Goal: Check status: Check status

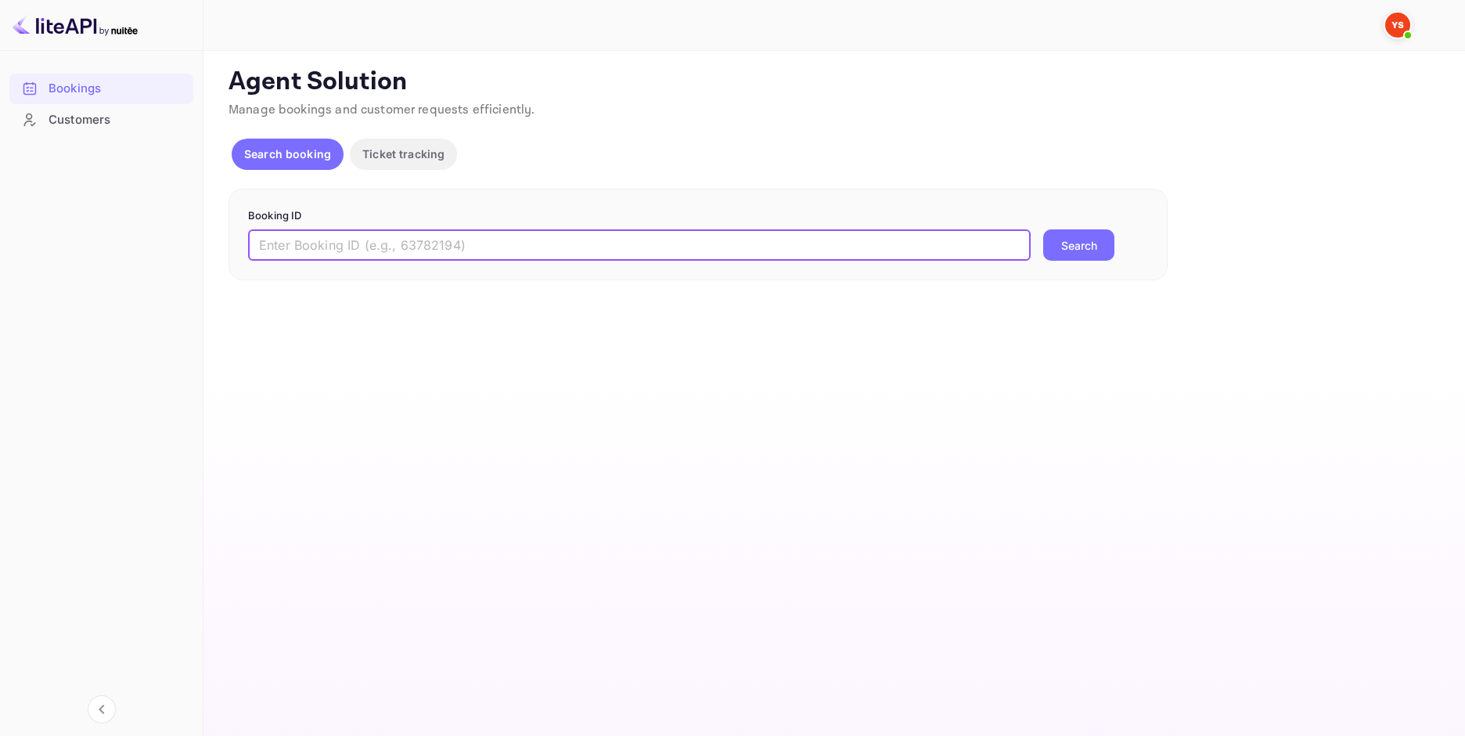
click at [527, 236] on input "text" at bounding box center [639, 244] width 783 height 31
paste input "9433317"
type input "9433317"
click at [1097, 251] on button "Search" at bounding box center [1078, 244] width 71 height 31
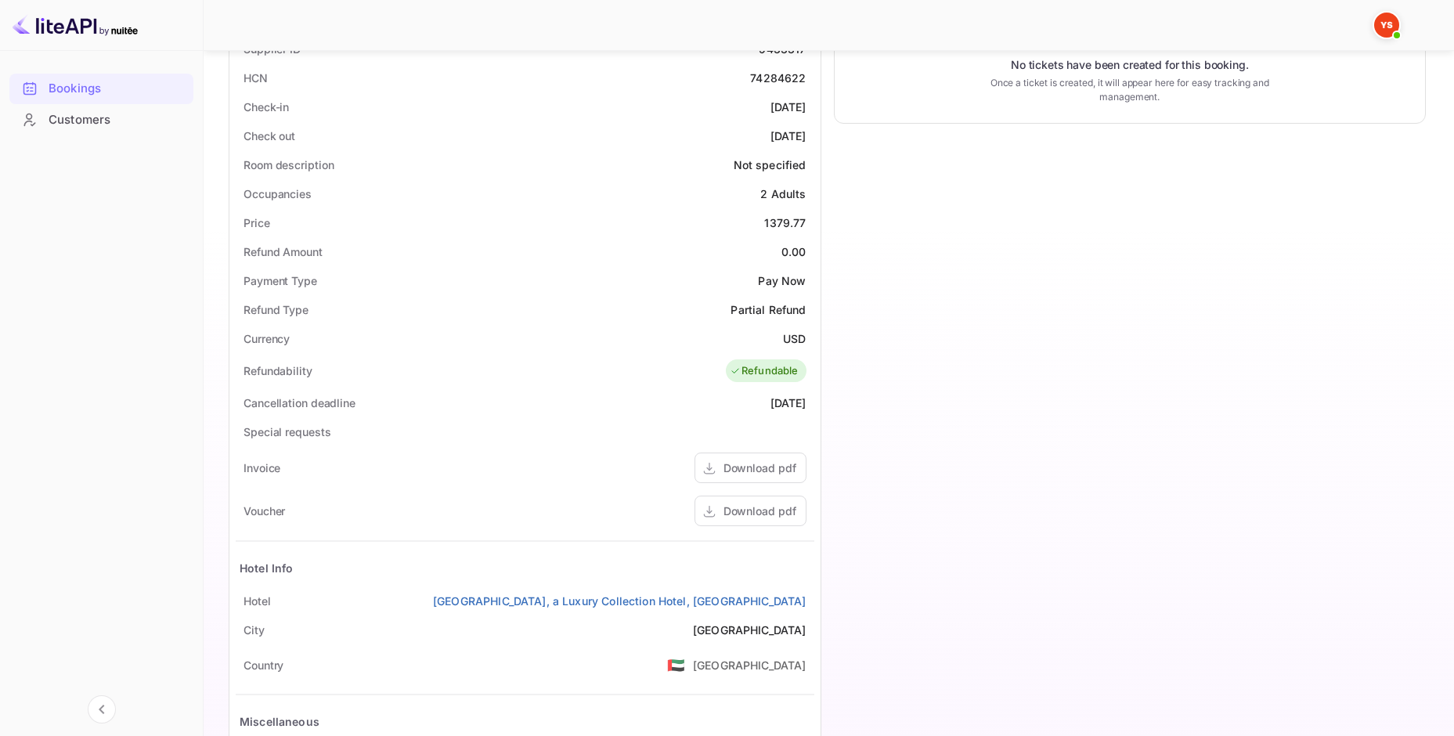
scroll to position [391, 0]
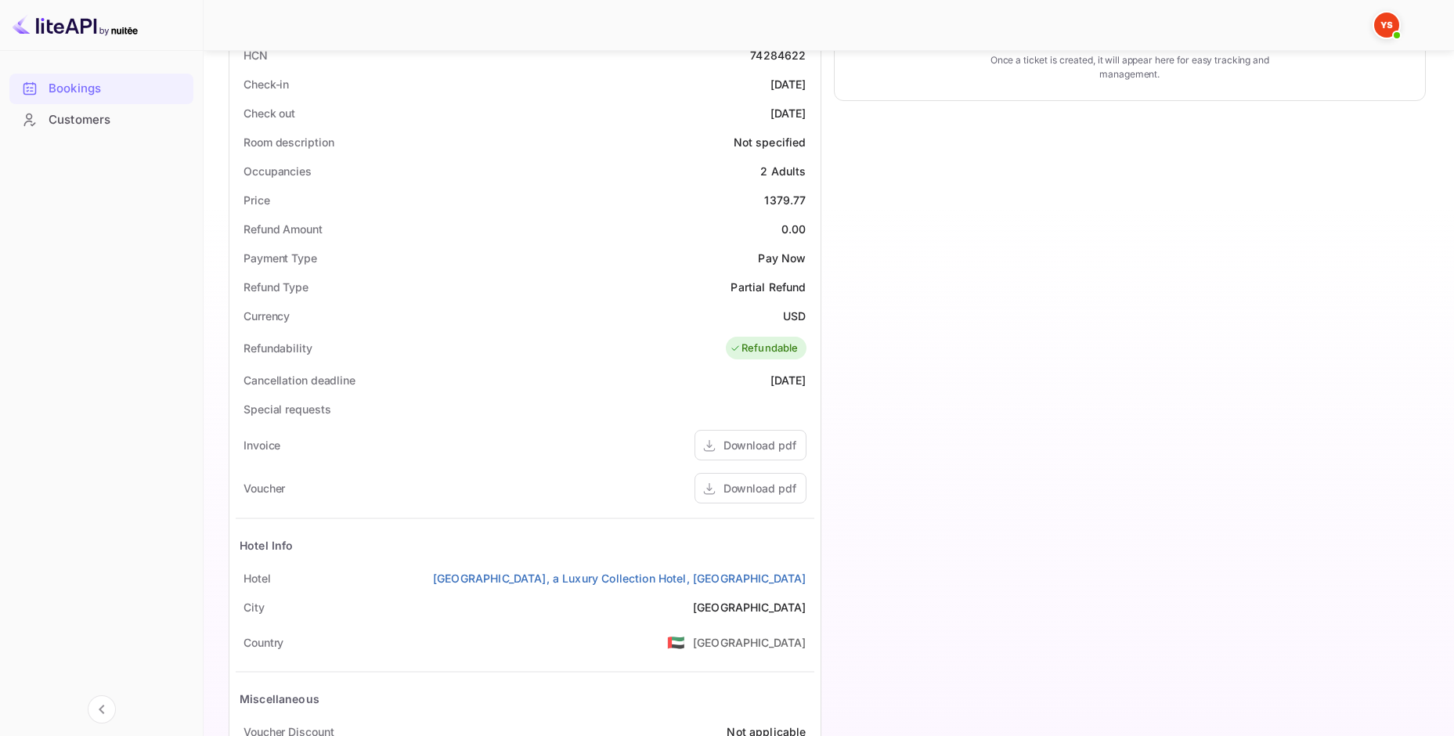
click at [795, 196] on div "1379.77" at bounding box center [784, 200] width 41 height 16
copy div "1379.77"
click at [794, 320] on div "USD" at bounding box center [794, 316] width 23 height 16
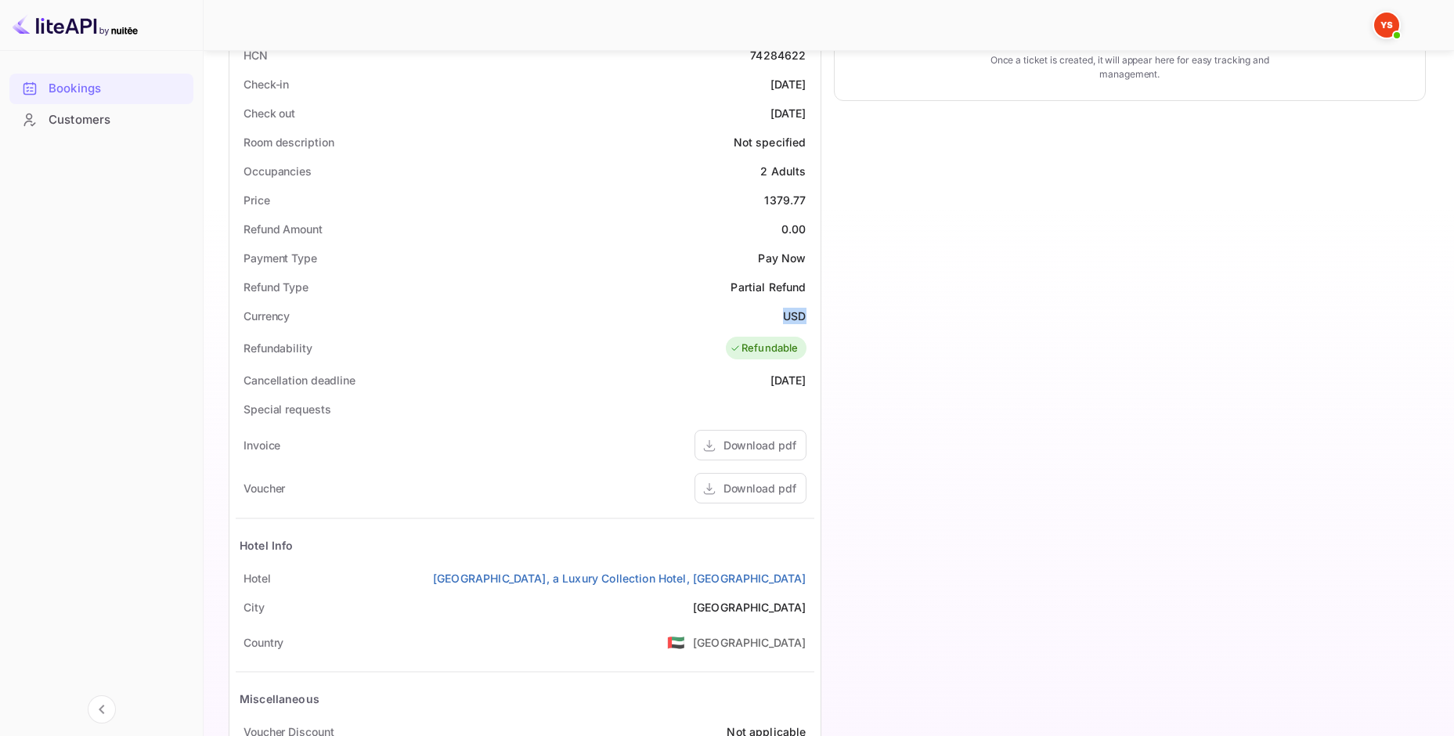
click at [794, 320] on div "USD" at bounding box center [794, 316] width 23 height 16
copy div "USD"
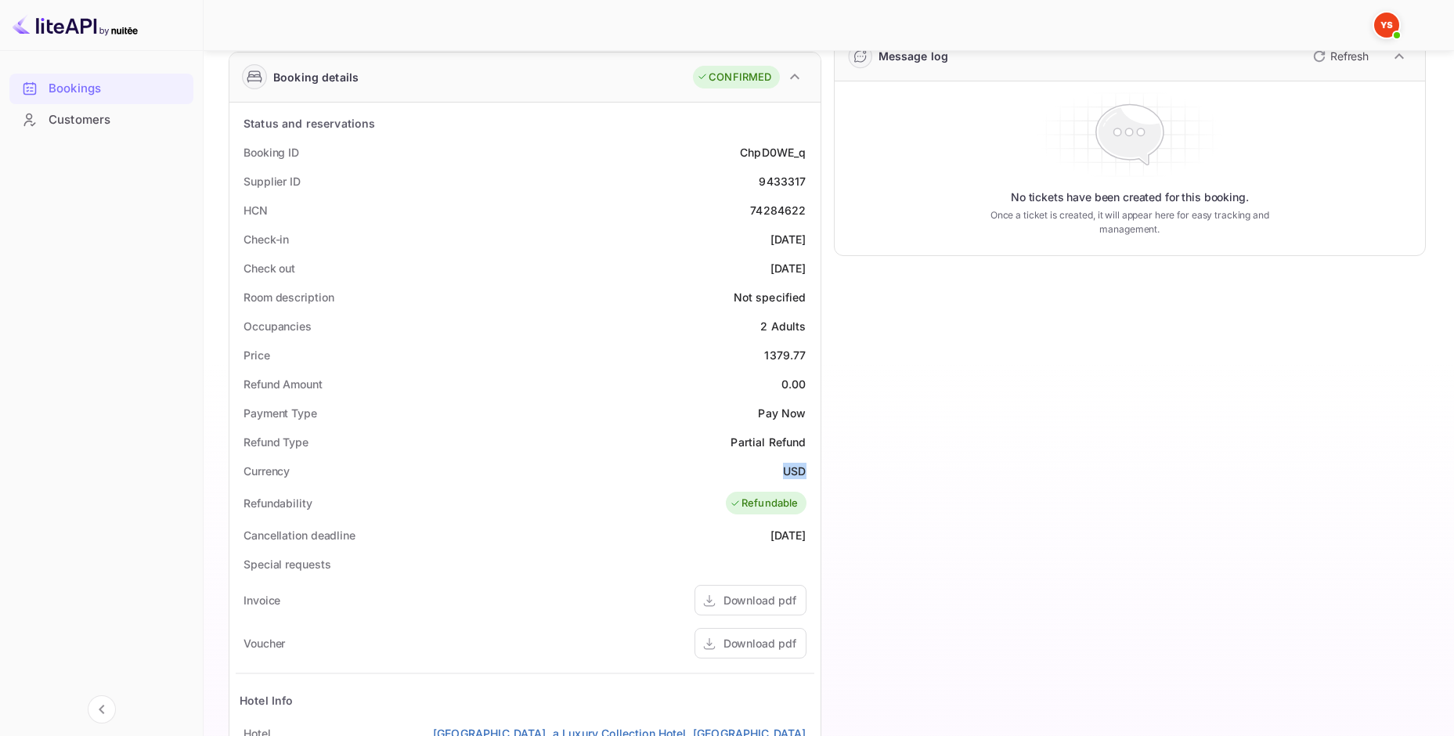
scroll to position [235, 0]
click at [774, 207] on div "74284622" at bounding box center [778, 212] width 56 height 16
copy div "74284622"
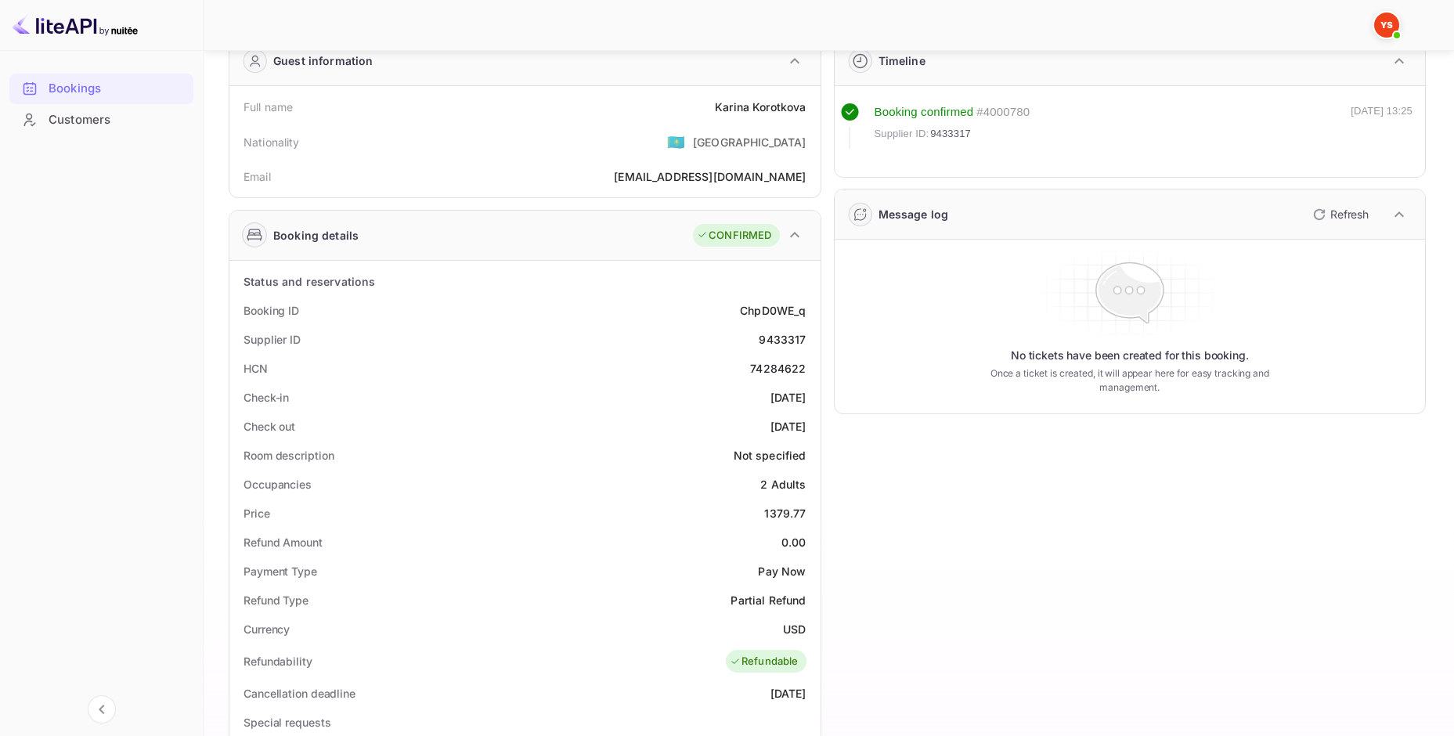
click at [772, 103] on div "[PERSON_NAME]" at bounding box center [760, 107] width 91 height 16
click at [773, 103] on div "[PERSON_NAME]" at bounding box center [760, 107] width 91 height 16
copy div "[PERSON_NAME]"
